Goal: Transaction & Acquisition: Obtain resource

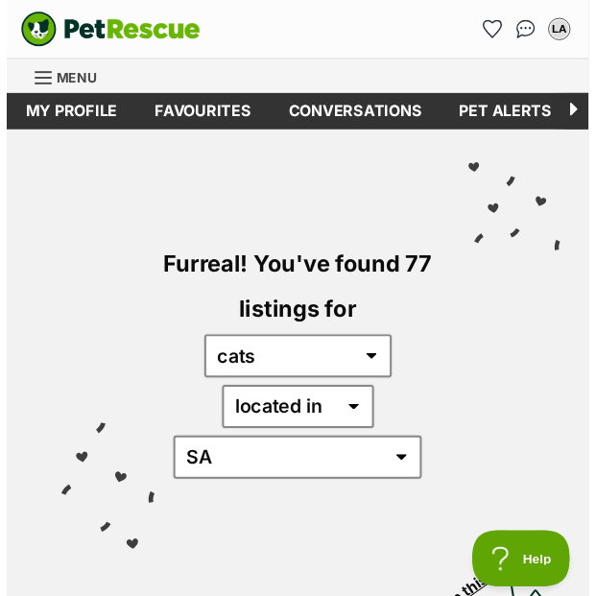
scroll to position [0, 94]
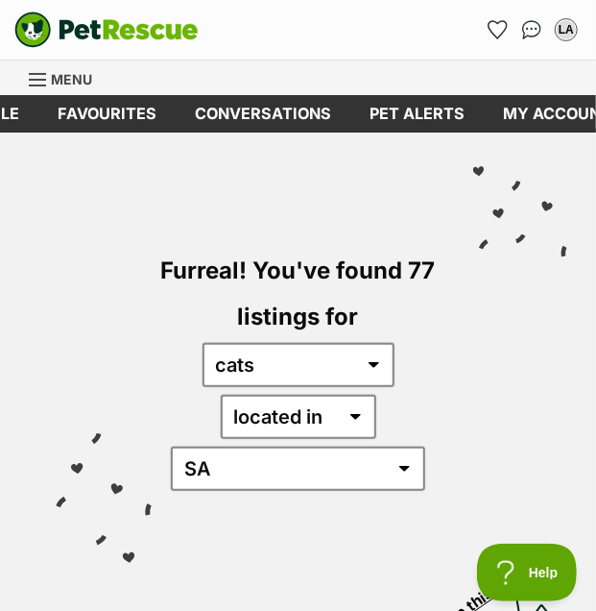
click at [495, 25] on icon "Favourites" at bounding box center [498, 29] width 18 height 17
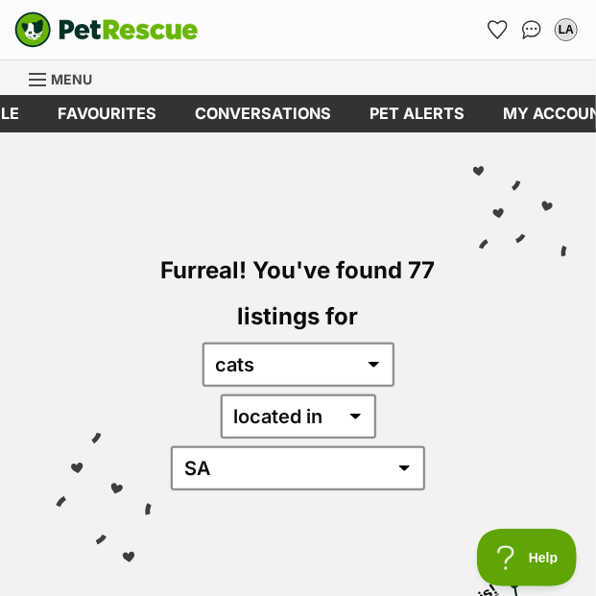
scroll to position [0, 413]
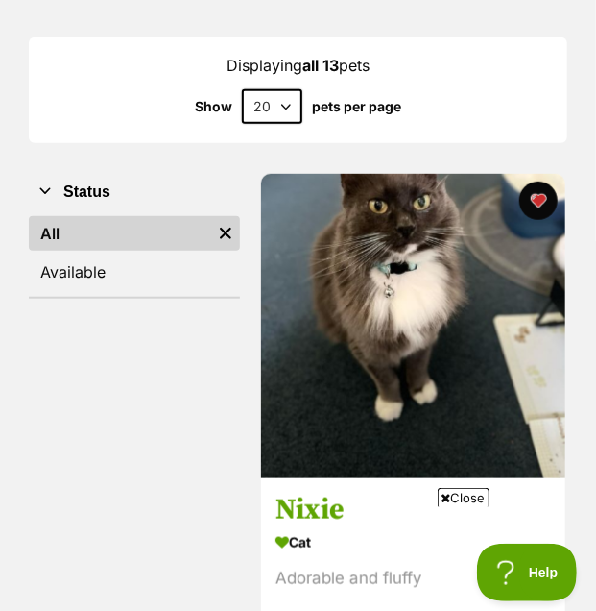
scroll to position [249, 0]
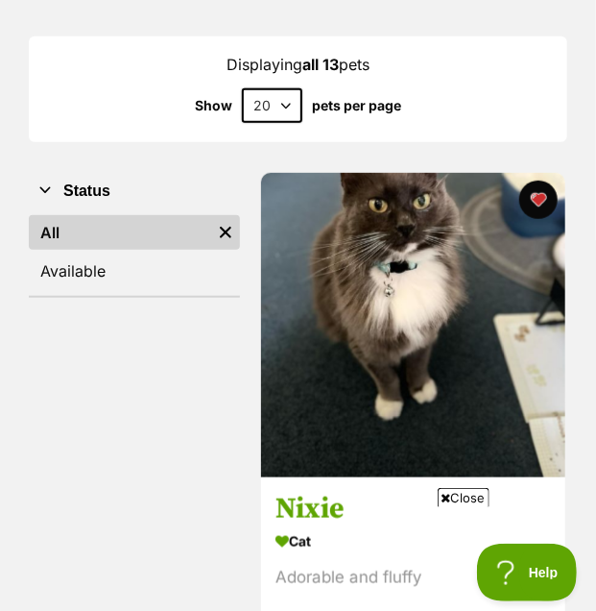
click at [538, 206] on button "favourite" at bounding box center [538, 200] width 38 height 38
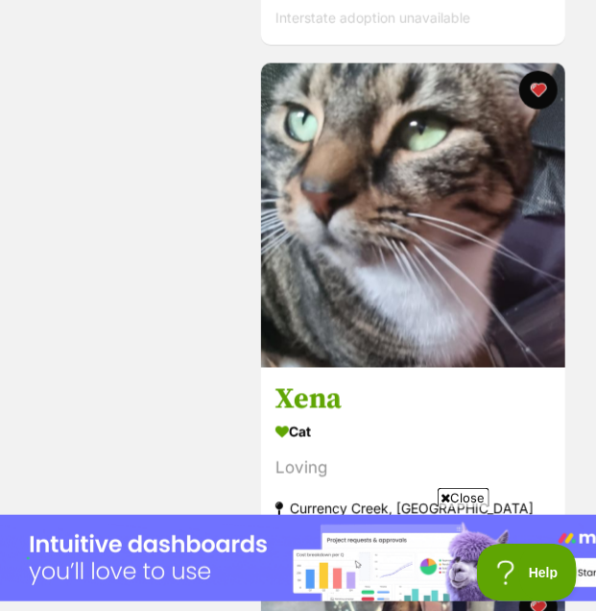
scroll to position [2424, 0]
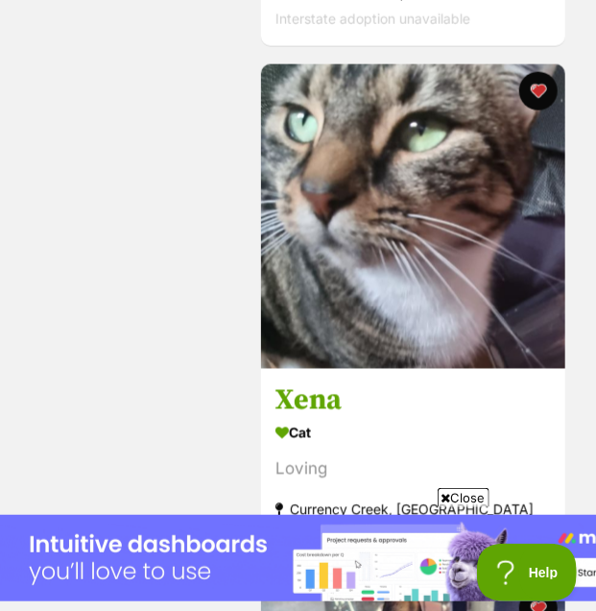
click at [531, 101] on button "favourite" at bounding box center [538, 91] width 38 height 38
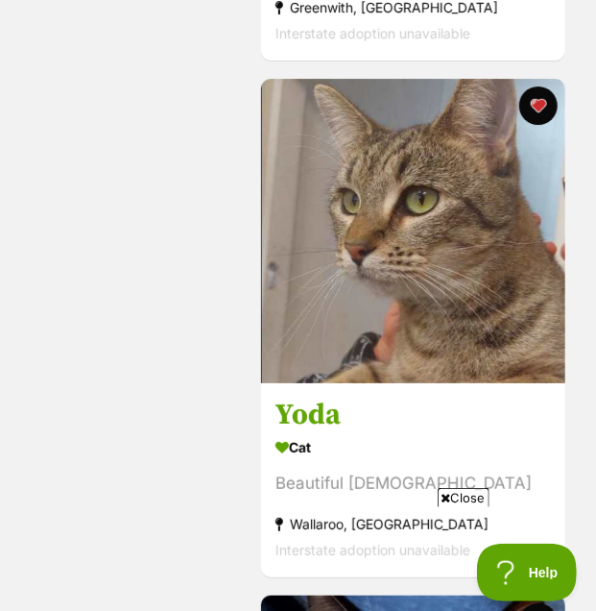
scroll to position [3447, 0]
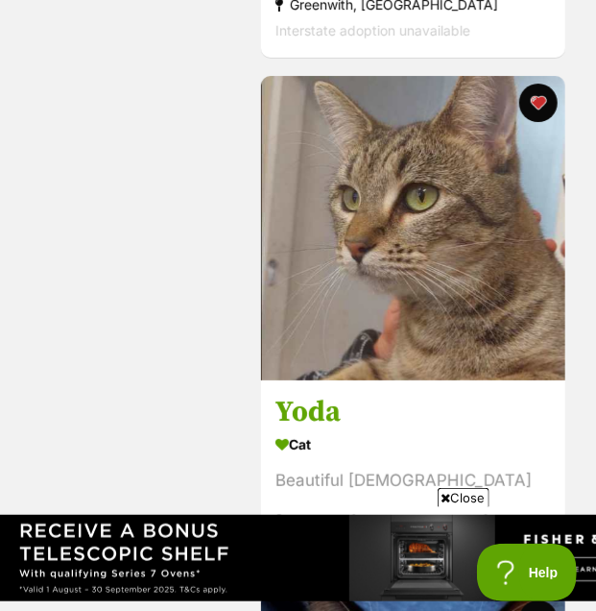
click at [538, 111] on button "favourite" at bounding box center [538, 103] width 38 height 38
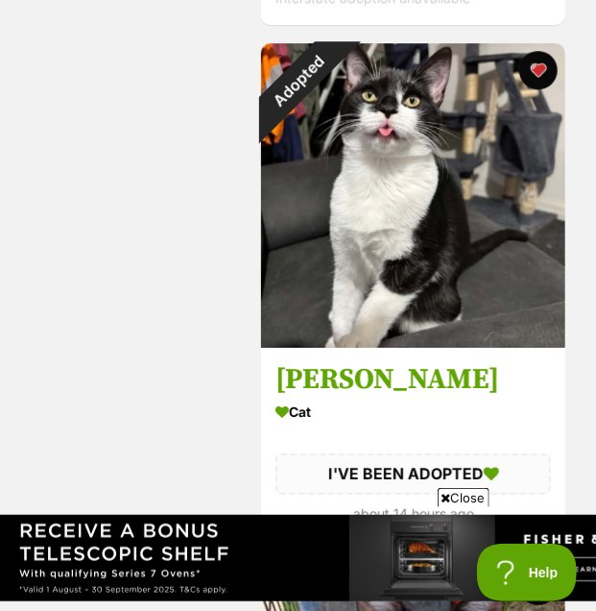
scroll to position [5029, 0]
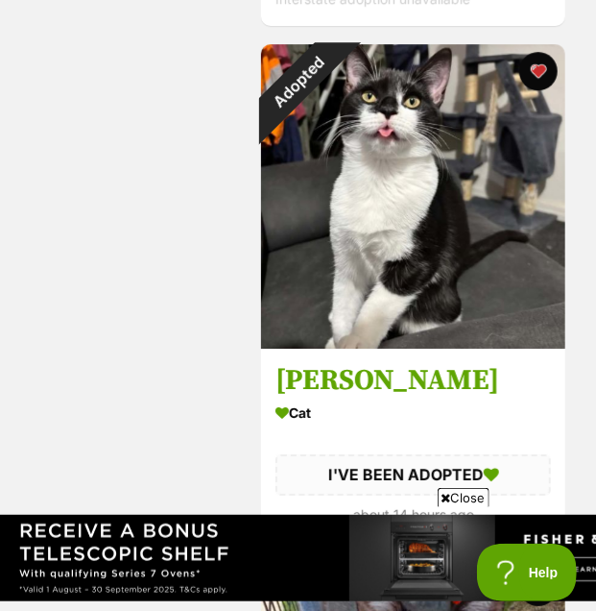
click at [542, 77] on button "favourite" at bounding box center [538, 71] width 38 height 38
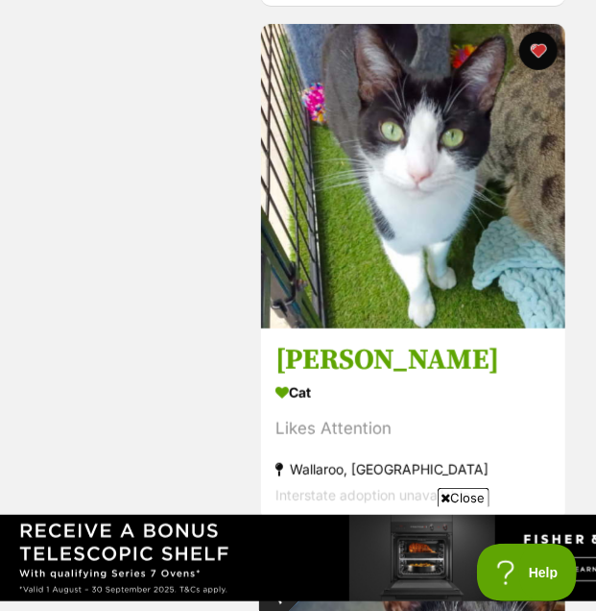
scroll to position [5554, 0]
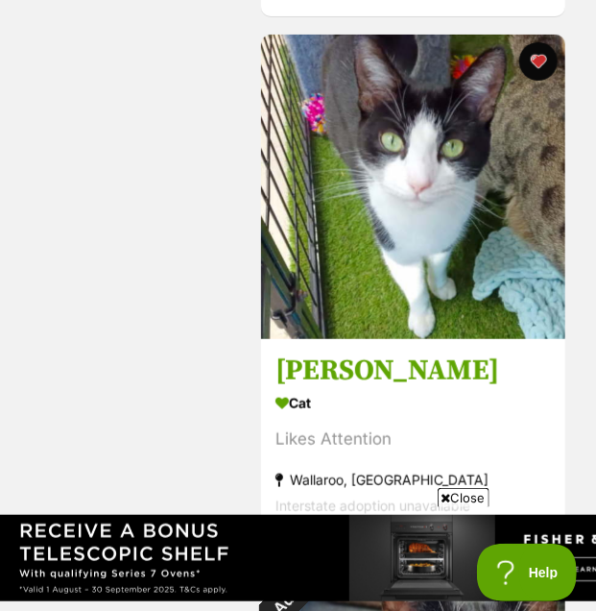
click at [547, 62] on button "favourite" at bounding box center [538, 61] width 38 height 38
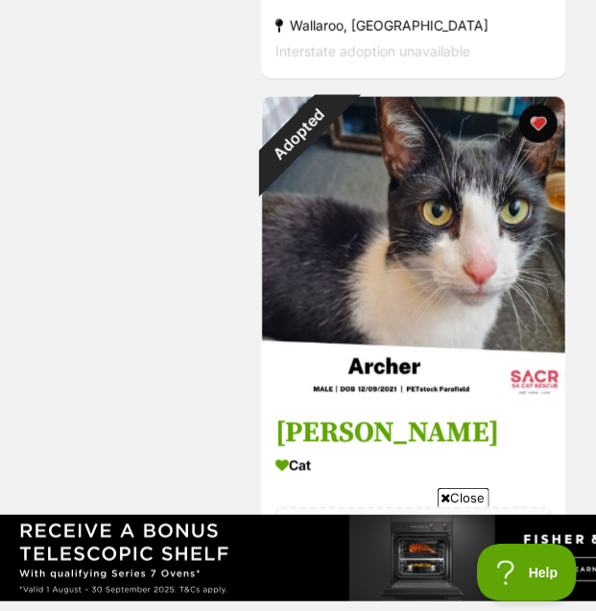
scroll to position [6000, 0]
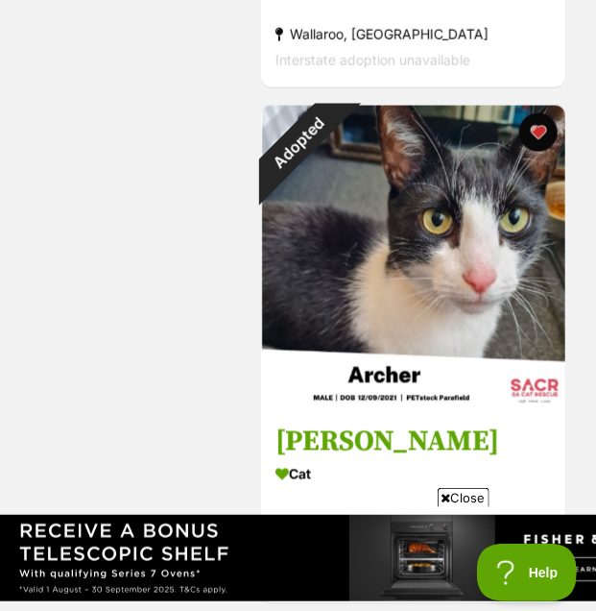
click at [538, 132] on button "favourite" at bounding box center [538, 132] width 38 height 38
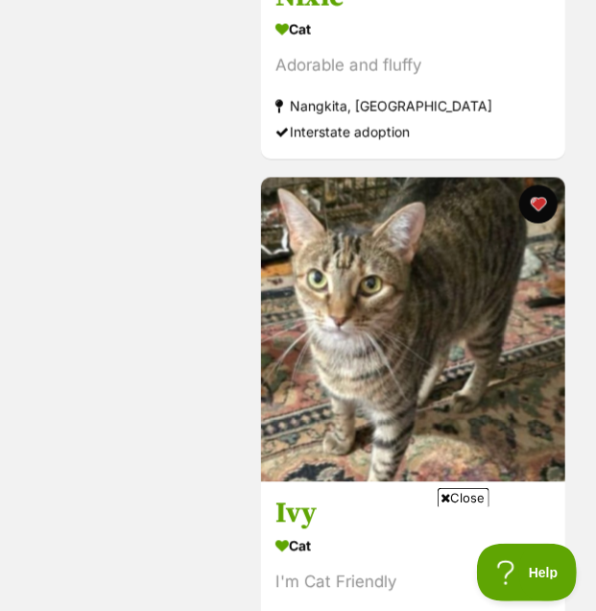
scroll to position [0, 0]
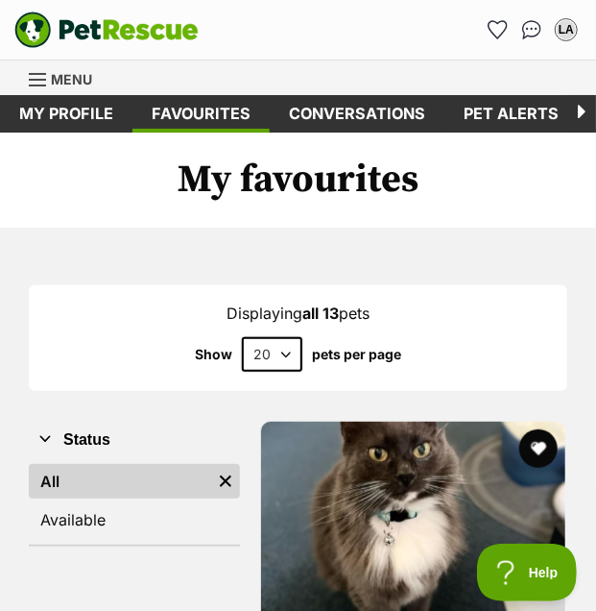
click at [172, 33] on img "PetRescue" at bounding box center [106, 30] width 184 height 36
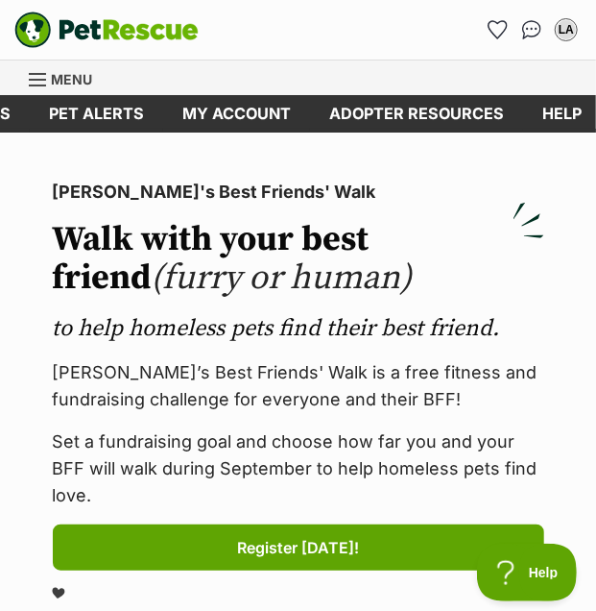
click at [49, 80] on link "Menu" at bounding box center [67, 77] width 77 height 35
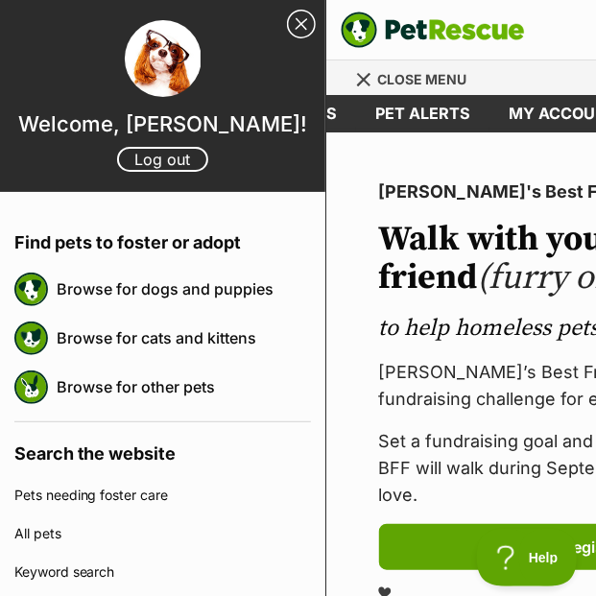
click at [230, 319] on link "Browse for cats and kittens" at bounding box center [184, 338] width 254 height 40
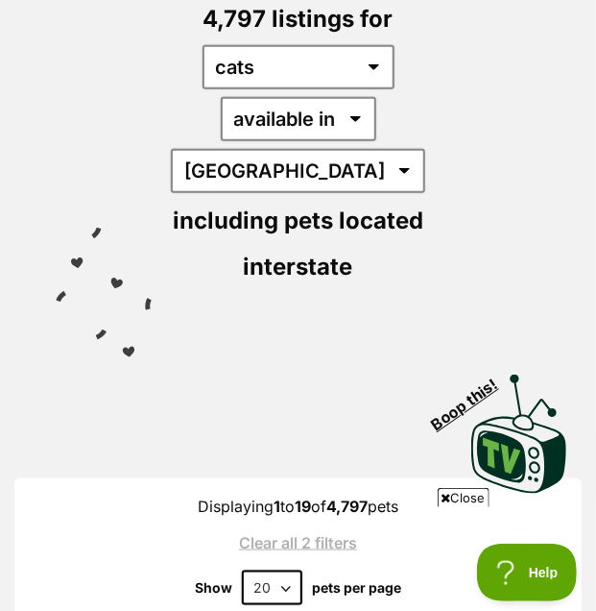
scroll to position [299, 0]
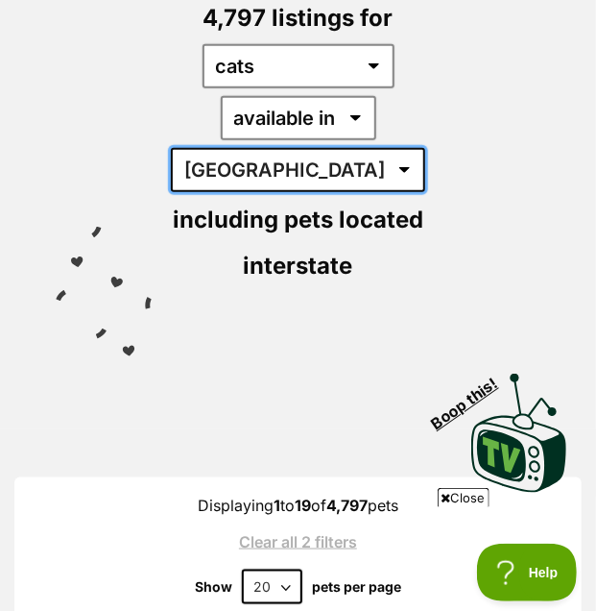
click at [371, 148] on select "Australia ACT NSW NT QLD SA TAS VIC WA" at bounding box center [298, 170] width 254 height 44
select select "SA"
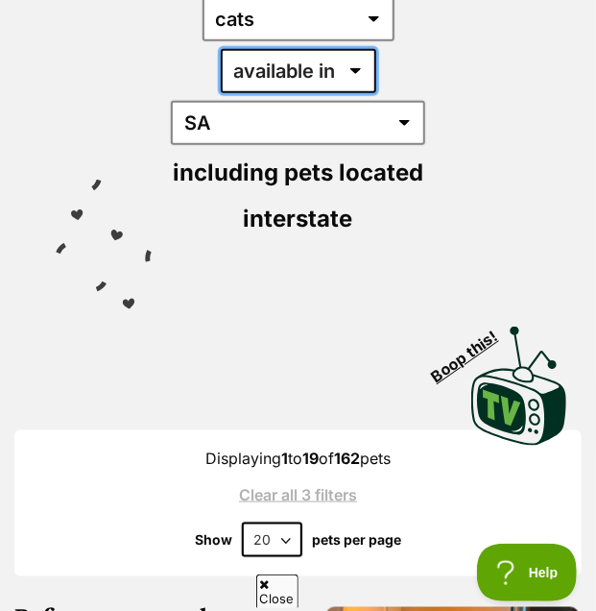
click at [261, 84] on select "available in located in" at bounding box center [299, 71] width 156 height 44
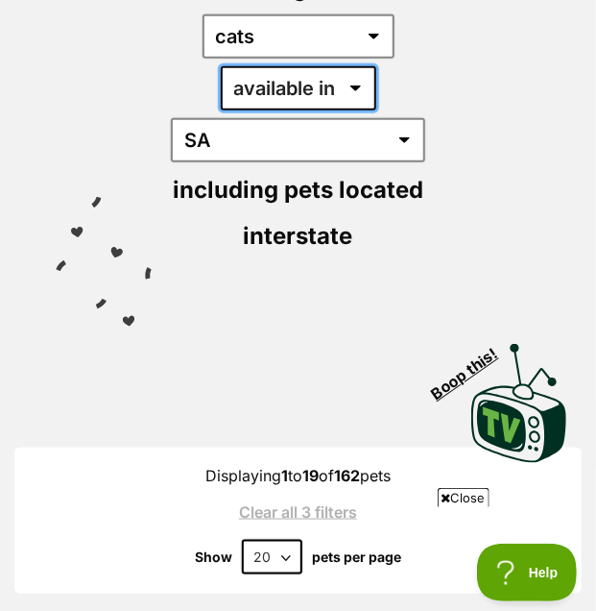
scroll to position [325, 0]
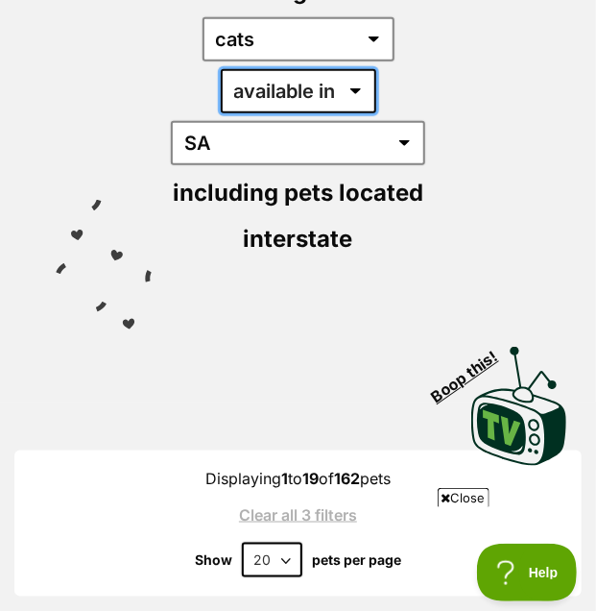
click at [277, 96] on select "available in located in" at bounding box center [299, 91] width 156 height 44
select select "disabled"
